Goal: Task Accomplishment & Management: Complete application form

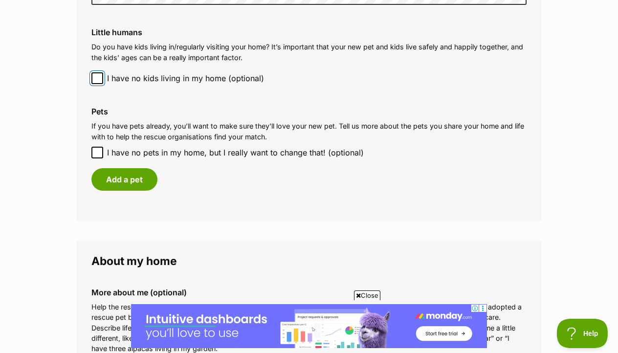
scroll to position [826, 0]
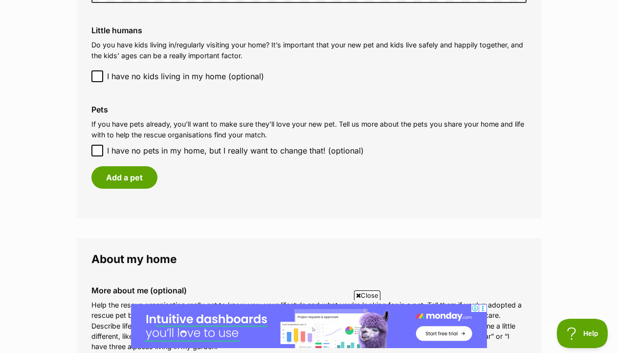
click at [104, 148] on label "I have no pets in my home, but I really want to change that! (optional)" at bounding box center [308, 151] width 435 height 12
click at [103, 148] on input "I have no pets in my home, but I really want to change that! (optional)" at bounding box center [97, 151] width 12 height 12
checkbox input "true"
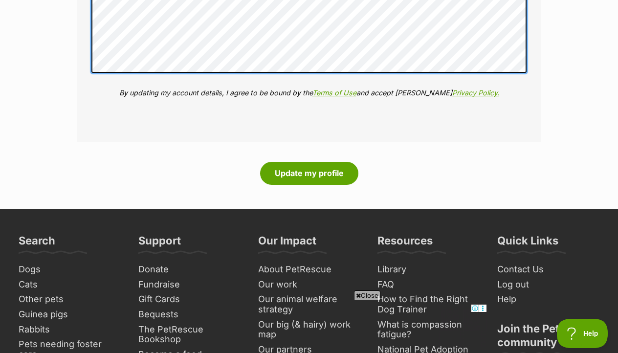
scroll to position [1243, 0]
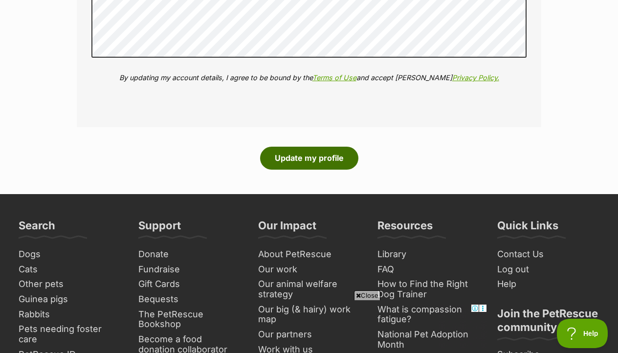
click at [297, 167] on button "Update my profile" at bounding box center [309, 158] width 98 height 22
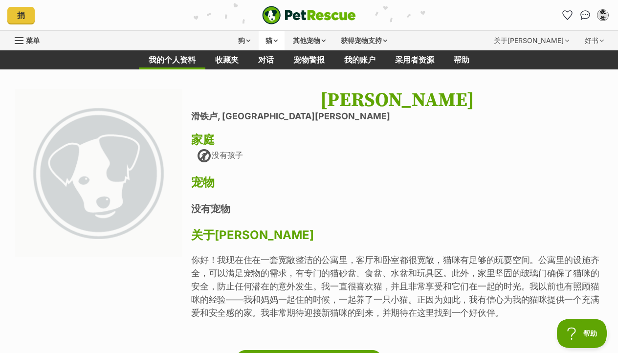
click at [268, 42] on font "猫" at bounding box center [269, 40] width 7 height 8
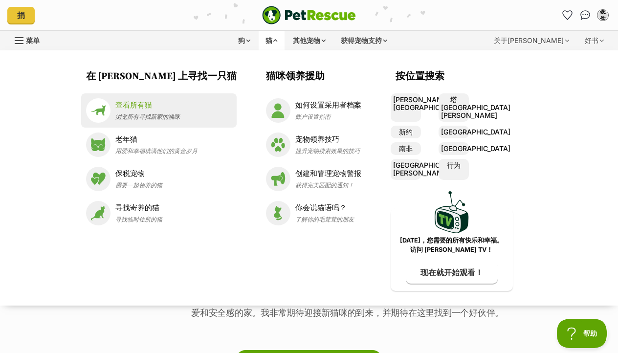
click at [180, 107] on p "查看所有猫" at bounding box center [147, 105] width 65 height 11
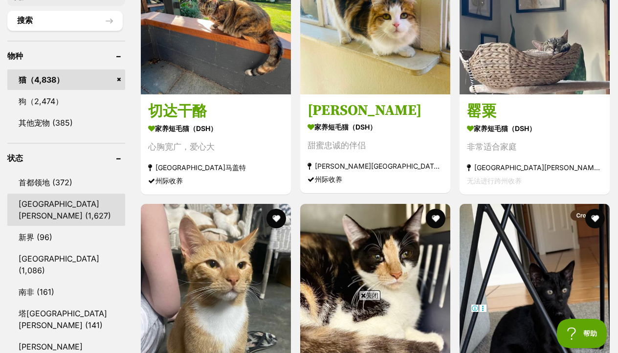
click at [82, 206] on link "新南威尔士州 (1,627)" at bounding box center [66, 210] width 118 height 32
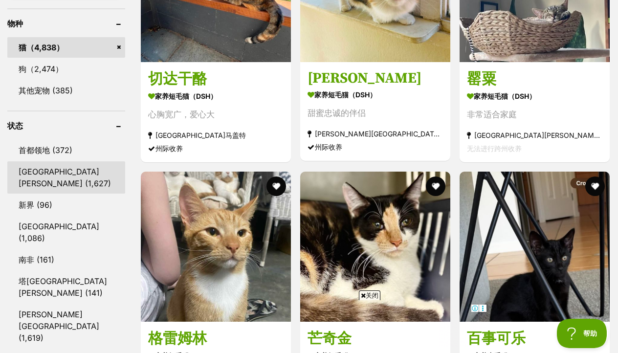
scroll to position [472, 0]
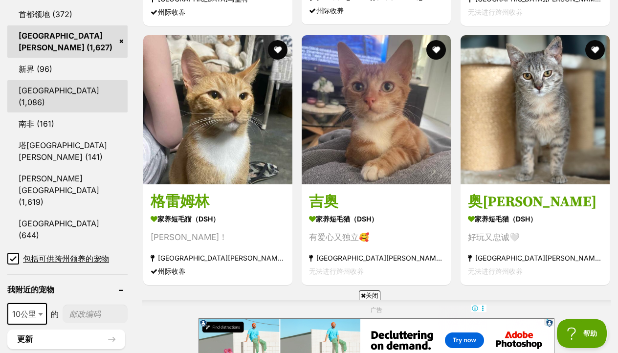
scroll to position [553, 0]
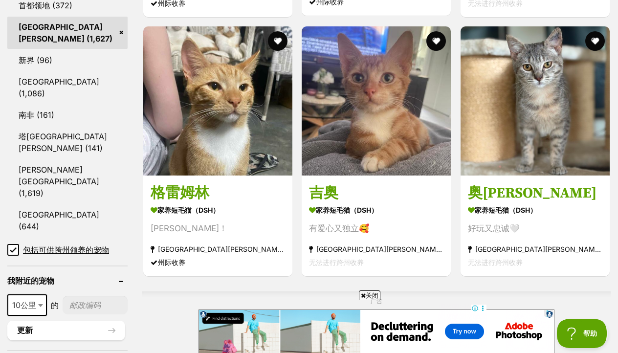
click at [93, 296] on input"] "邮政编码" at bounding box center [95, 305] width 65 height 19
type input"] "2017"
click at [89, 321] on button "更新" at bounding box center [66, 331] width 118 height 20
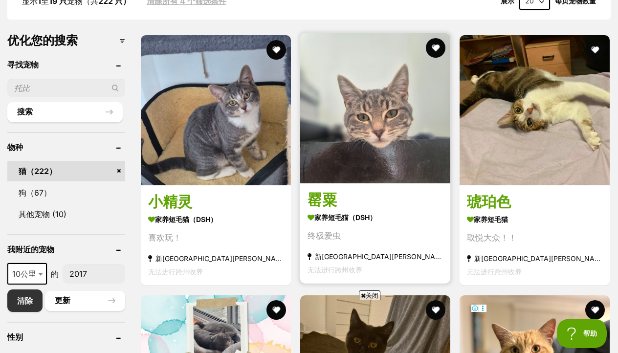
scroll to position [282, 0]
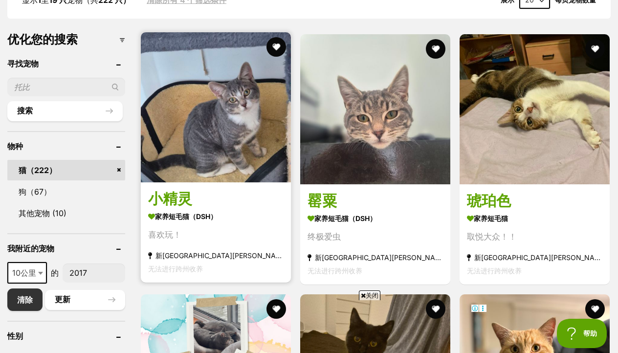
click at [267, 202] on h3 "小精灵" at bounding box center [215, 200] width 135 height 20
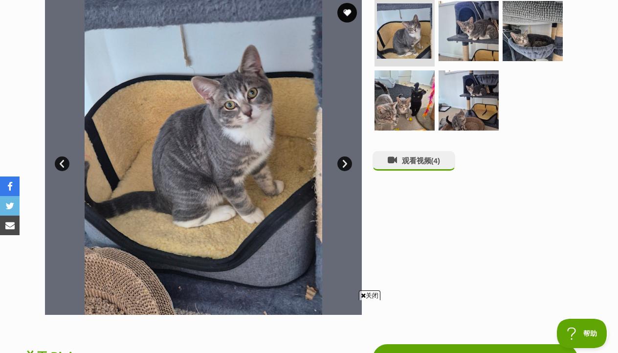
click at [343, 158] on link "下一个" at bounding box center [344, 163] width 15 height 15
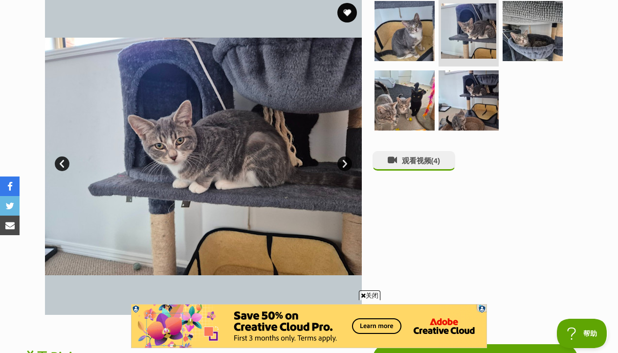
click at [343, 158] on link "下一个" at bounding box center [344, 163] width 15 height 15
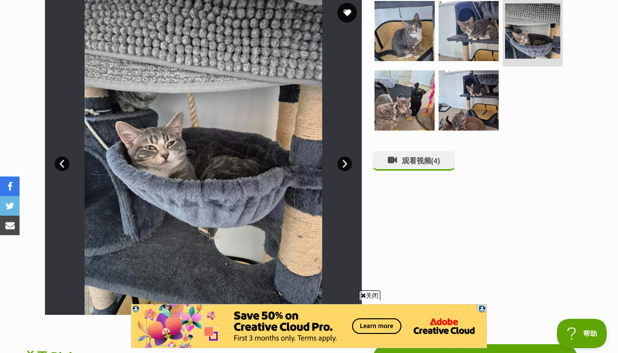
click at [343, 158] on link "下一个" at bounding box center [344, 163] width 15 height 15
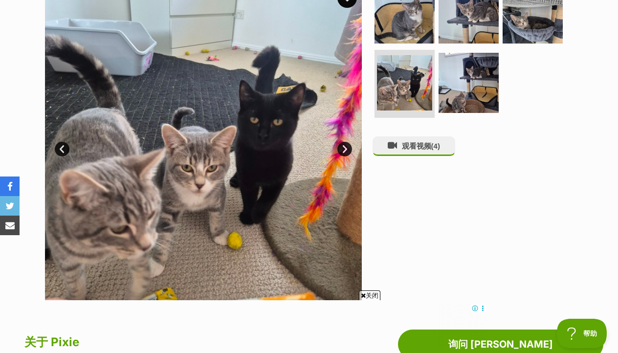
click at [350, 149] on link "下一个" at bounding box center [344, 149] width 15 height 15
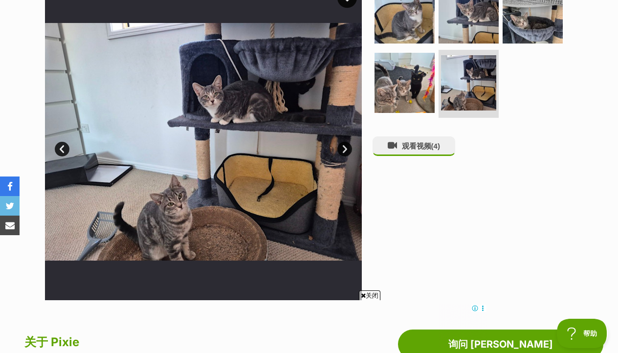
click at [350, 149] on link "下一个" at bounding box center [344, 149] width 15 height 15
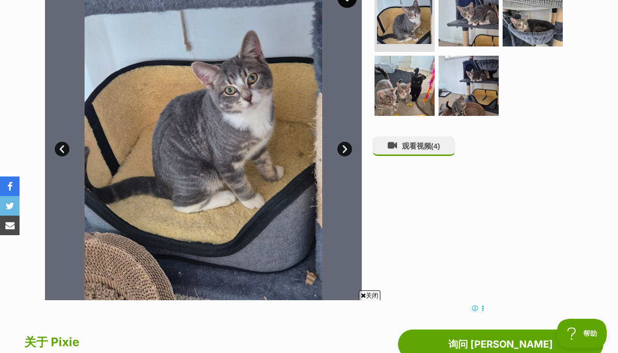
click at [350, 150] on link "下一个" at bounding box center [344, 149] width 15 height 15
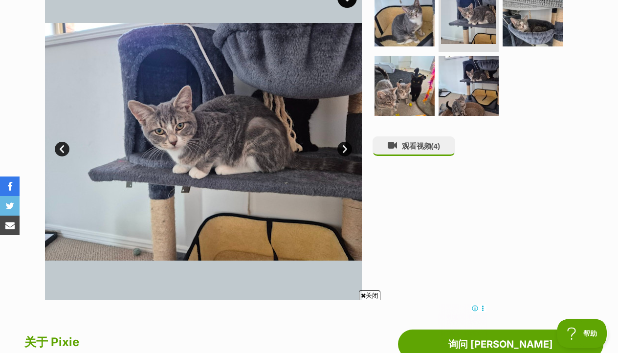
click at [350, 150] on link "下一个" at bounding box center [344, 149] width 15 height 15
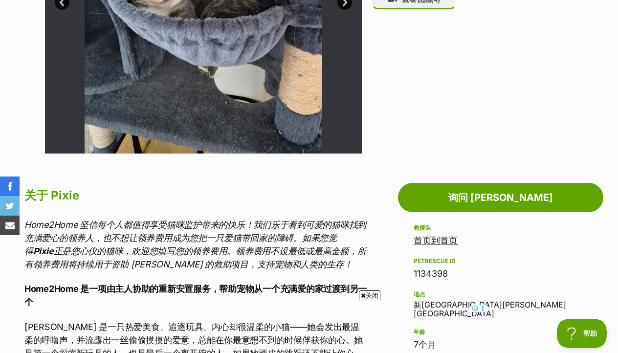
scroll to position [405, 0]
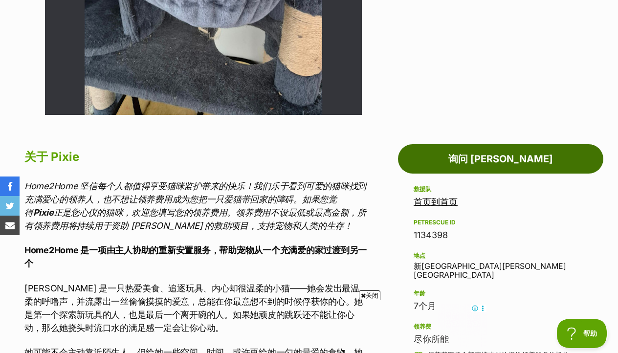
click at [438, 152] on link "询问 Pixie" at bounding box center [500, 158] width 205 height 29
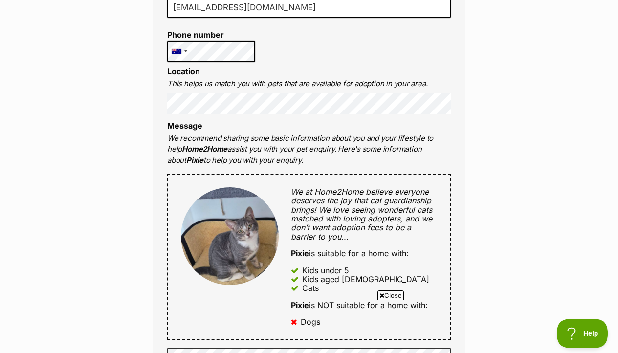
scroll to position [322, 0]
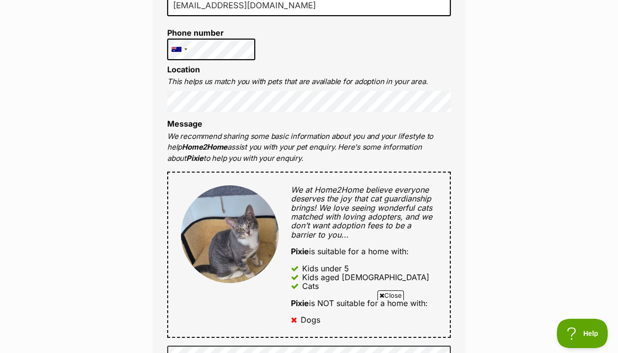
click at [302, 129] on li "Message We recommend sharing some basic information about you and your lifestyl…" at bounding box center [309, 141] width 284 height 44
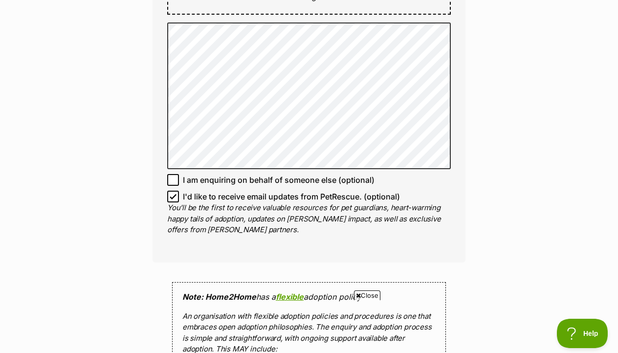
scroll to position [652, 0]
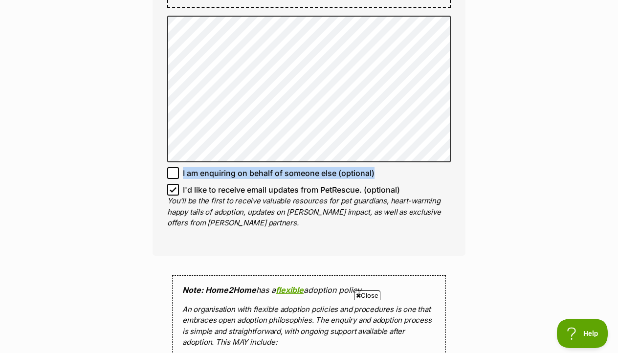
drag, startPoint x: 181, startPoint y: 173, endPoint x: 377, endPoint y: 170, distance: 195.6
click at [377, 170] on label "I am enquiring on behalf of someone else (optional)" at bounding box center [309, 173] width 284 height 12
copy span "I am enquiring on behalf of someone else (optional)"
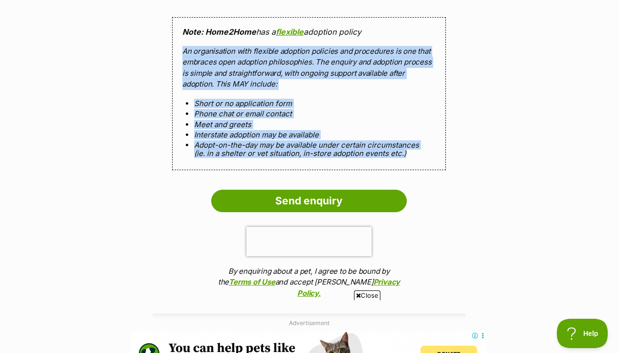
scroll to position [0, 0]
drag, startPoint x: 183, startPoint y: 51, endPoint x: 430, endPoint y: 153, distance: 266.6
click at [430, 153] on div "Note: Home2Home has a flexible adoption policy An organisation with flexible ad…" at bounding box center [309, 93] width 274 height 153
copy div "An organisation with flexible adoption policies and procedures is one that embr…"
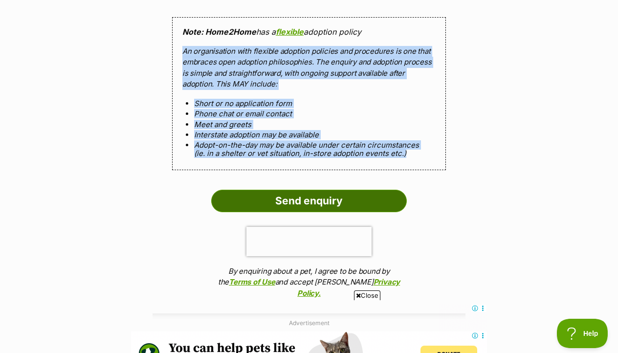
click at [318, 190] on input "Send enquiry" at bounding box center [309, 201] width 196 height 22
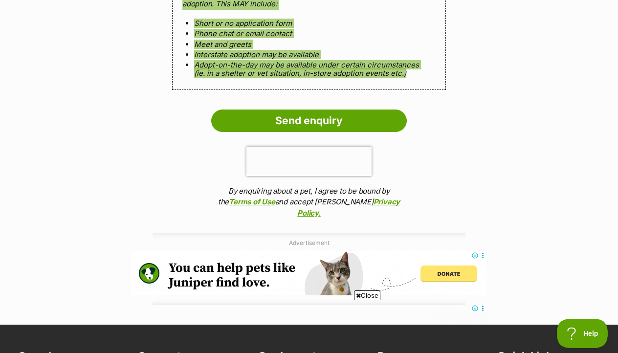
scroll to position [1006, 0]
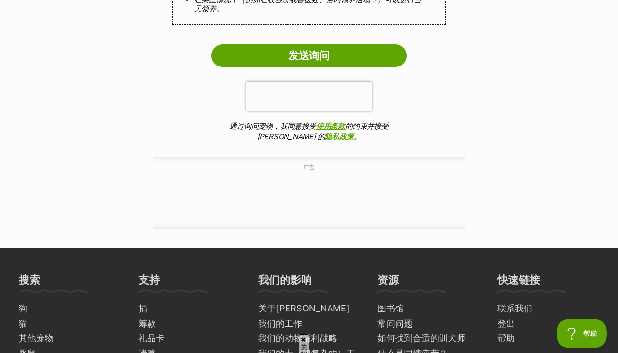
scroll to position [1011, 0]
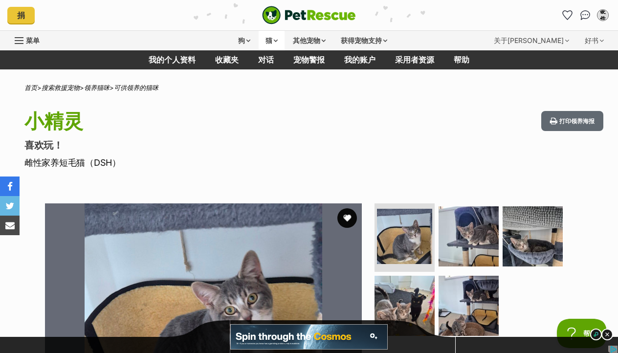
click at [270, 37] on font "猫" at bounding box center [269, 40] width 7 height 8
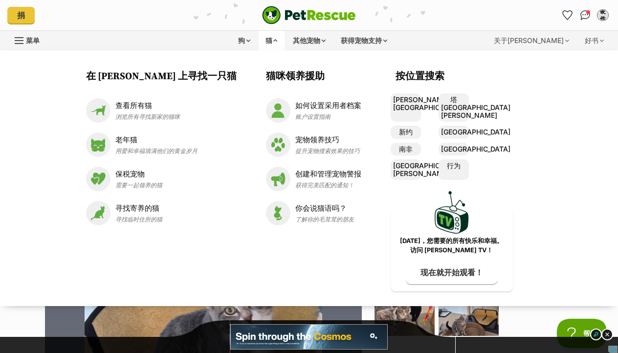
click at [270, 37] on font "猫" at bounding box center [269, 40] width 7 height 8
